Goal: Task Accomplishment & Management: Manage account settings

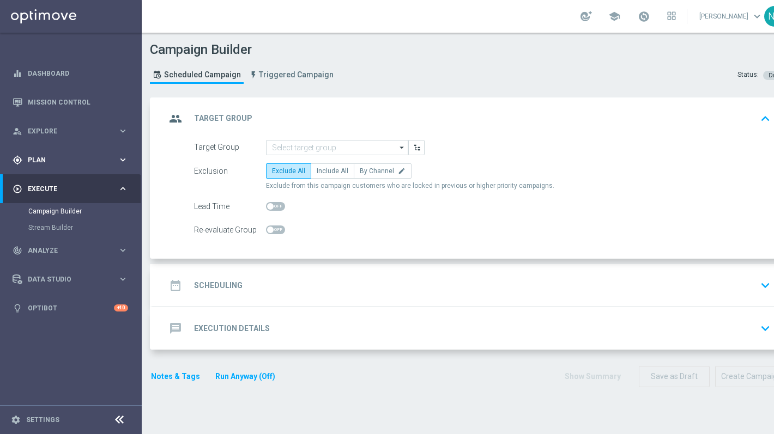
click at [51, 155] on div "gps_fixed Plan" at bounding box center [65, 160] width 105 height 10
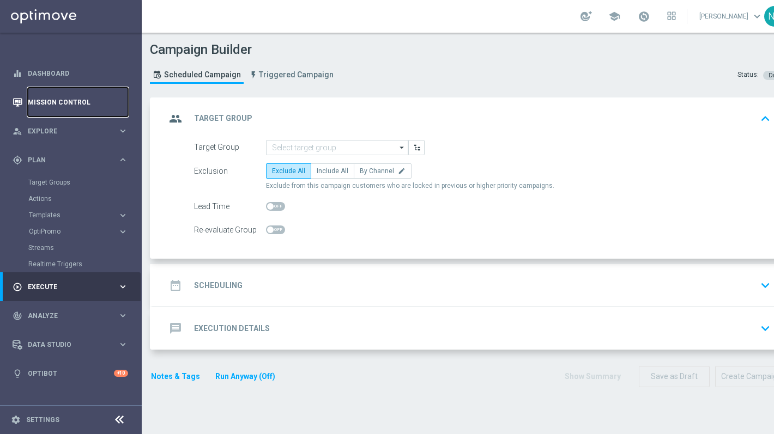
click at [47, 108] on link "Mission Control" at bounding box center [78, 102] width 100 height 29
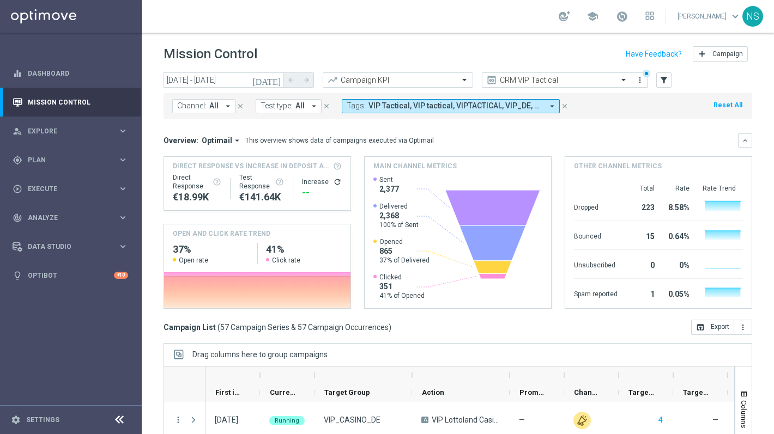
click at [273, 78] on icon "[DATE]" at bounding box center [266, 80] width 29 height 10
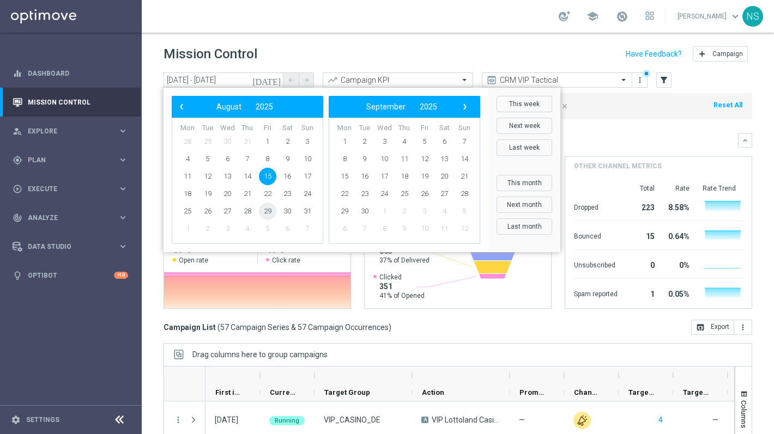
click at [267, 214] on span "29" at bounding box center [267, 211] width 17 height 17
type input "[DATE] - [DATE]"
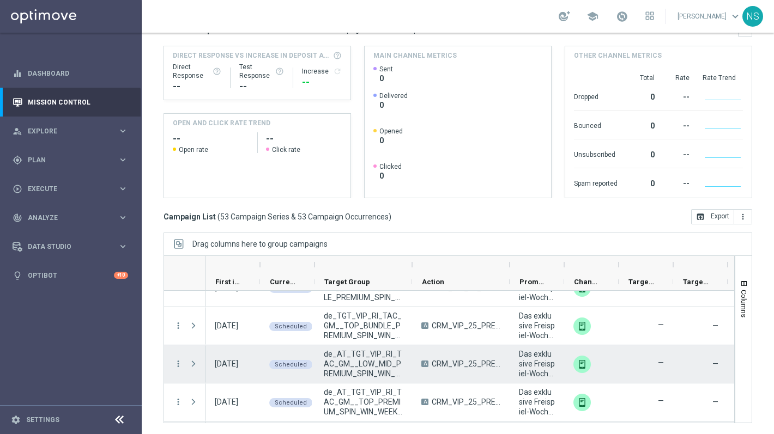
scroll to position [1553, 0]
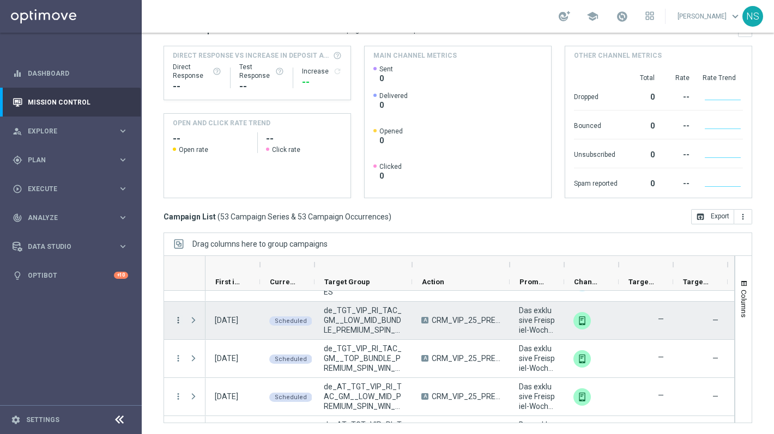
click at [174, 318] on icon "more_vert" at bounding box center [178, 320] width 10 height 10
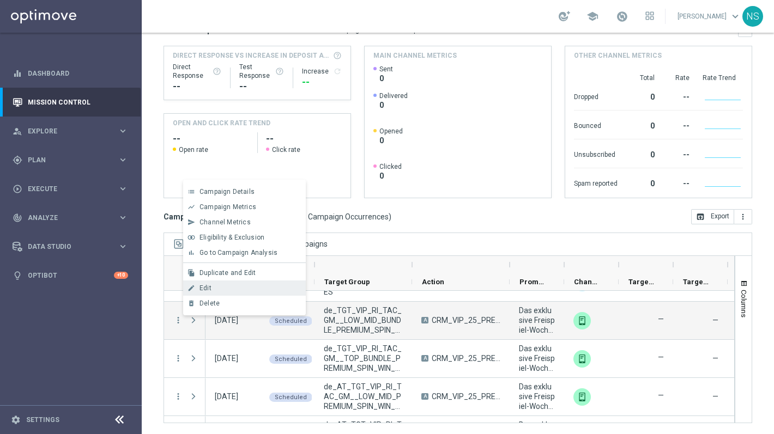
click at [225, 289] on div "Edit" at bounding box center [249, 288] width 101 height 8
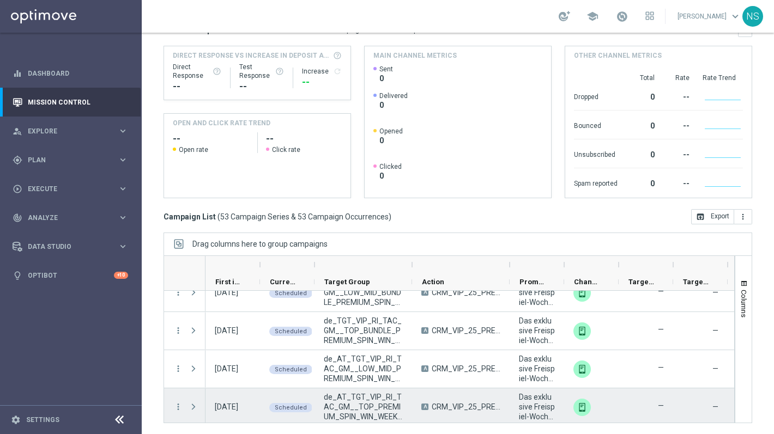
scroll to position [1579, 0]
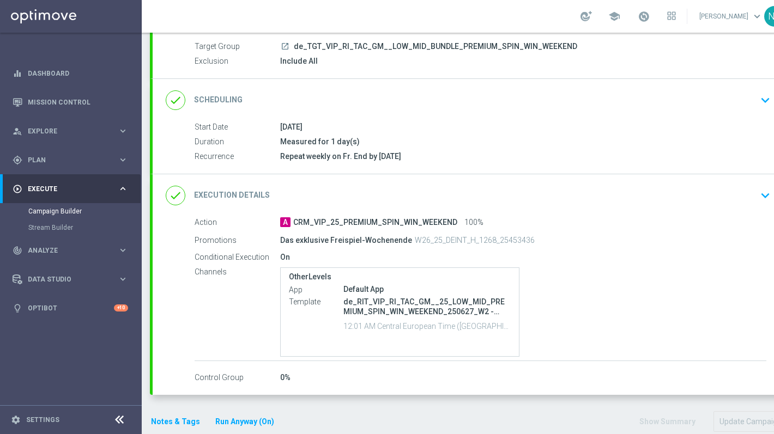
scroll to position [101, 0]
click at [295, 188] on div "done Execution Details keyboard_arrow_down" at bounding box center [470, 194] width 608 height 21
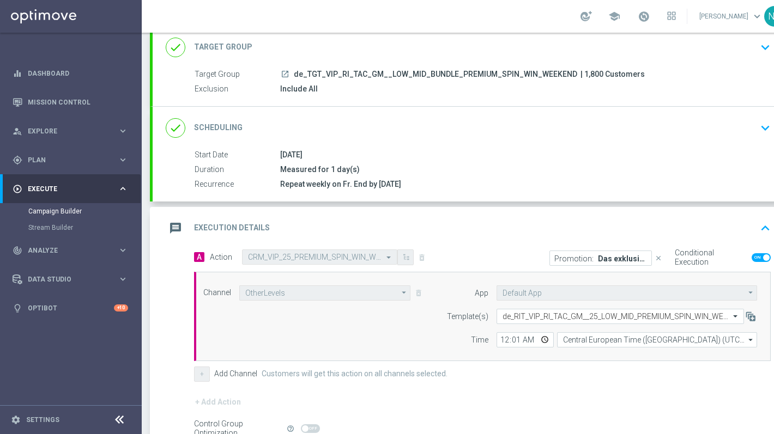
scroll to position [0, 0]
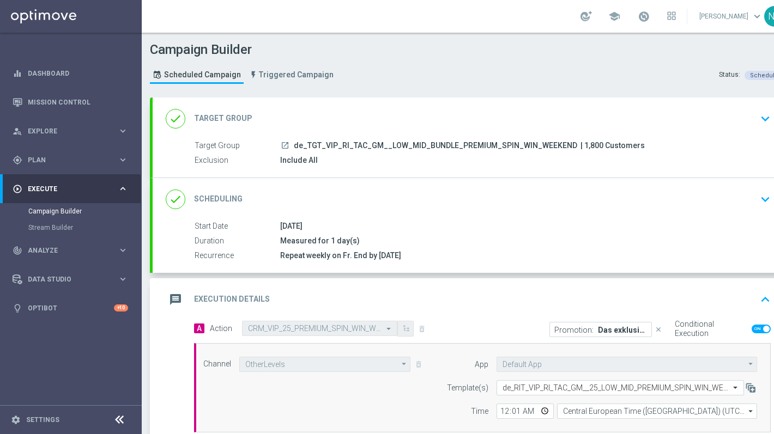
click at [314, 304] on div "message Execution Details keyboard_arrow_up" at bounding box center [470, 299] width 608 height 21
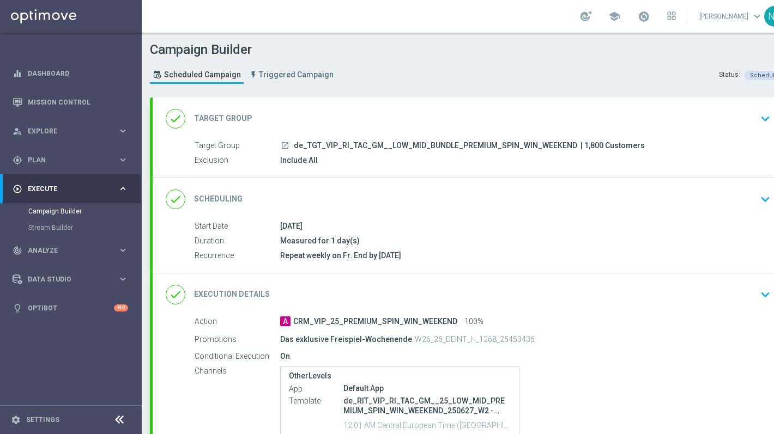
click at [314, 304] on div "done Execution Details keyboard_arrow_down Action A CRM_VIP_25_PREMIUM_SPIN_WIN…" at bounding box center [470, 383] width 635 height 221
click at [314, 282] on div "done Execution Details keyboard_arrow_down" at bounding box center [470, 294] width 635 height 42
